Goal: Information Seeking & Learning: Find specific page/section

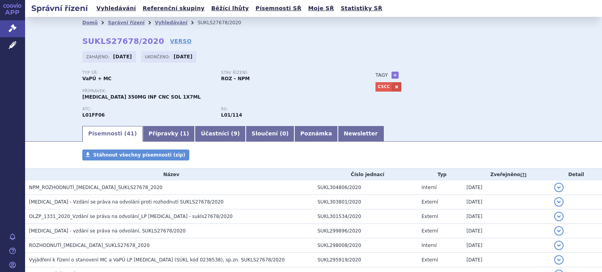
scroll to position [617, 0]
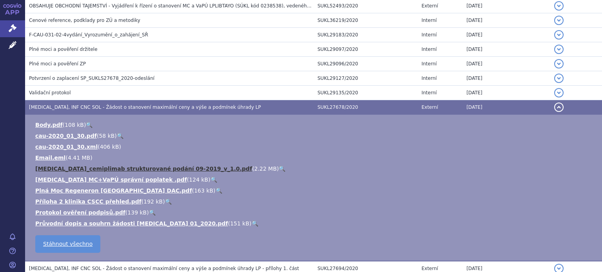
click at [80, 166] on link "LIBTAYO_cemiplimab strukturované podání 09-2019_v_1.0.pdf" at bounding box center [143, 169] width 217 height 6
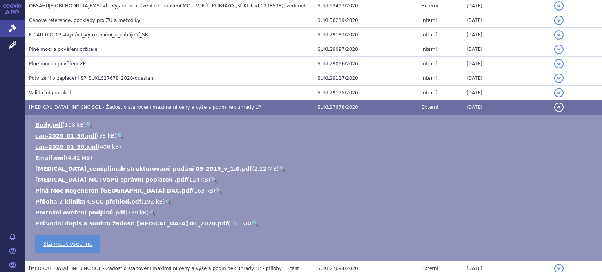
click at [70, 199] on link "Příloha 2 klinika CSCC přehled.pdf" at bounding box center [88, 202] width 106 height 6
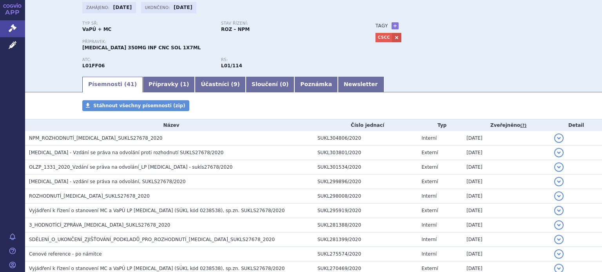
scroll to position [0, 0]
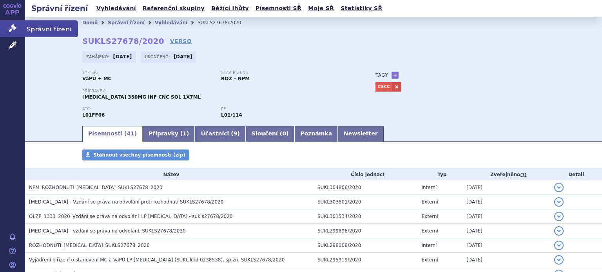
click at [11, 28] on icon at bounding box center [13, 28] width 8 height 8
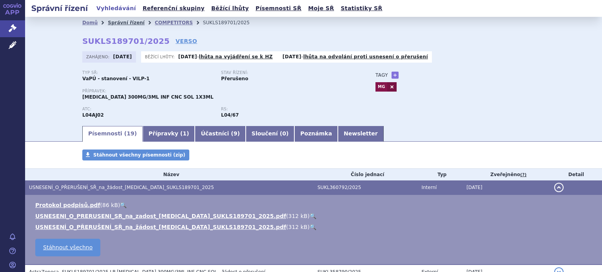
click at [112, 22] on link "Správní řízení" at bounding box center [126, 22] width 37 height 5
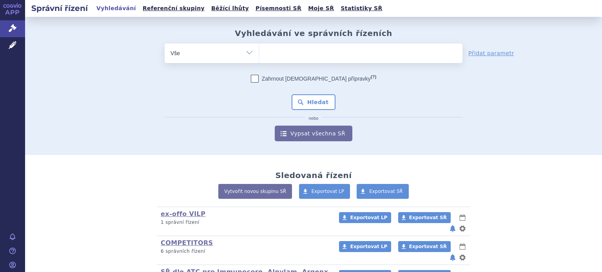
scroll to position [181, 0]
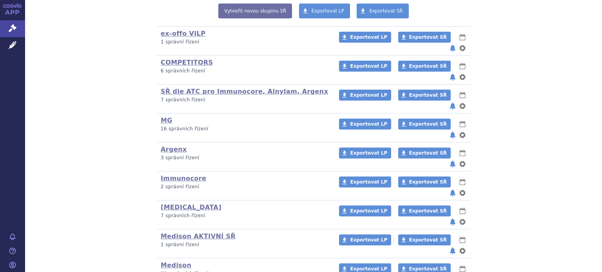
click at [172, 242] on p "1 správní řízení" at bounding box center [245, 245] width 168 height 7
click at [176, 233] on link "Medison AKTIVNÍ SŘ" at bounding box center [198, 236] width 75 height 7
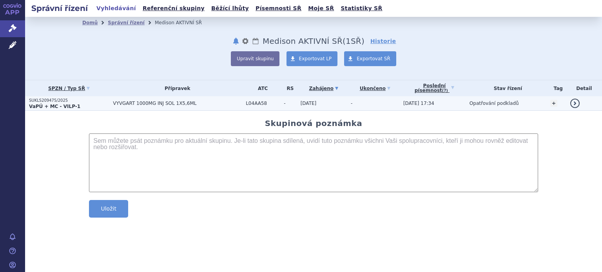
click at [51, 104] on strong "VaPÚ + MC - VILP-1" at bounding box center [54, 106] width 51 height 5
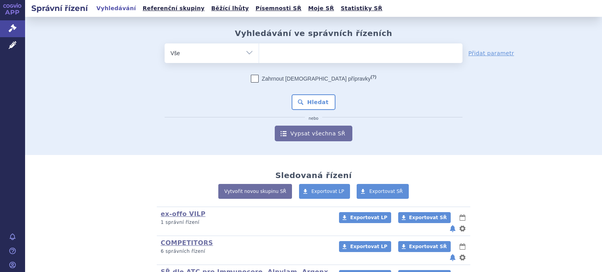
click at [244, 48] on select "Vše Spisová značka Typ SŘ Přípravek/SUKL kód Účastník/Držitel" at bounding box center [212, 53] width 94 height 18
select select "filter-product"
click at [165, 44] on select "Vše Spisová značka Typ SŘ Přípravek/SUKL kód Účastník/Držitel" at bounding box center [212, 53] width 94 height 18
click at [290, 56] on ul at bounding box center [360, 52] width 203 height 16
click at [259, 56] on select at bounding box center [259, 53] width 0 height 20
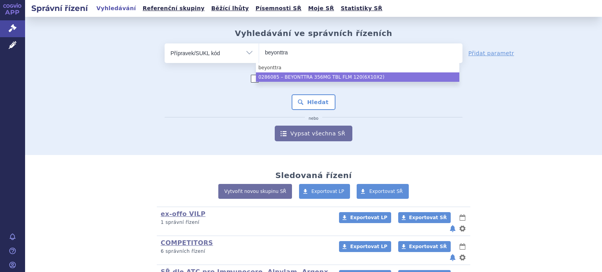
type input "beyonttra"
select select "89442dd6-d9f8-46a6-82ec-dbeb371fb0f8"
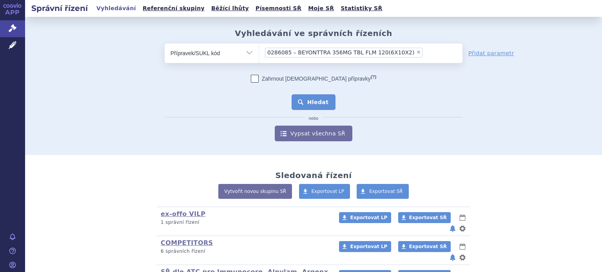
click at [301, 102] on button "Hledat" at bounding box center [314, 102] width 44 height 16
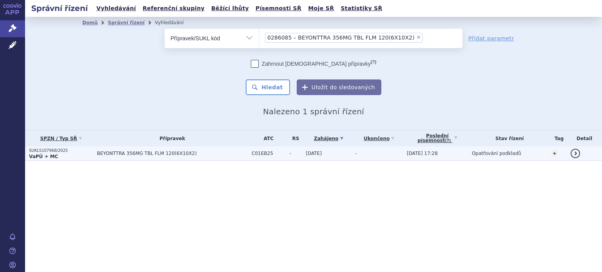
click at [113, 150] on td "BEYONTTRA 356MG TBL FLM 120(6X10X2)" at bounding box center [170, 154] width 155 height 15
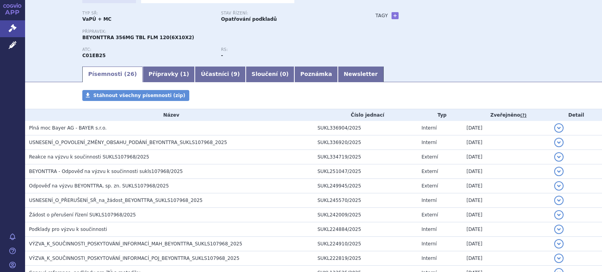
scroll to position [78, 0]
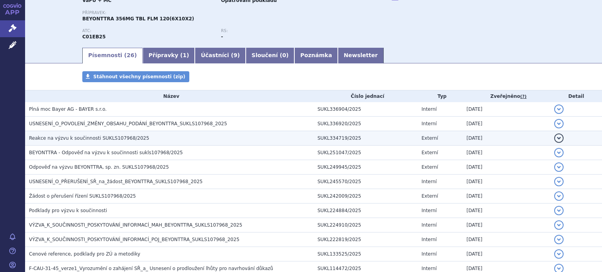
click at [87, 137] on span "Reakce na výzvu k součinnosti SUKLS107968/2025" at bounding box center [89, 138] width 120 height 5
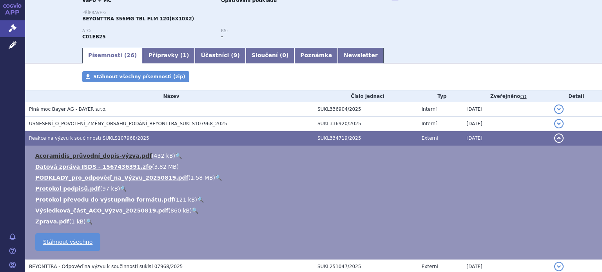
click at [67, 157] on link "Acoramidis_průvodní_dopis-výzva.pdf" at bounding box center [93, 156] width 116 height 6
